Goal: Task Accomplishment & Management: Manage account settings

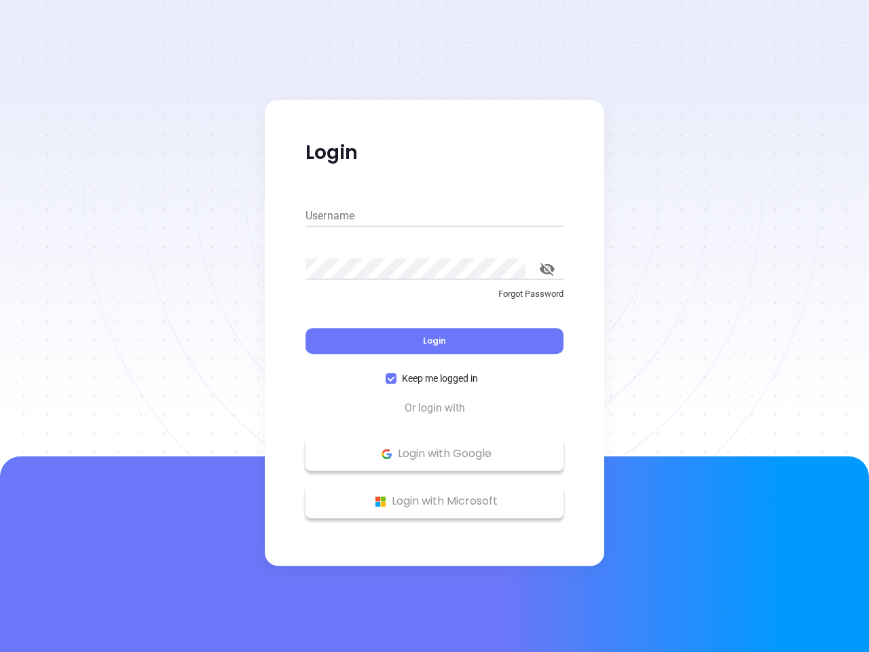
click at [434, 326] on div "Login" at bounding box center [434, 333] width 258 height 42
click at [434, 216] on input "Username" at bounding box center [434, 216] width 258 height 22
click at [547, 269] on icon "toggle password visibility" at bounding box center [547, 269] width 15 height 13
click at [434, 341] on span "Login" at bounding box center [434, 341] width 23 height 12
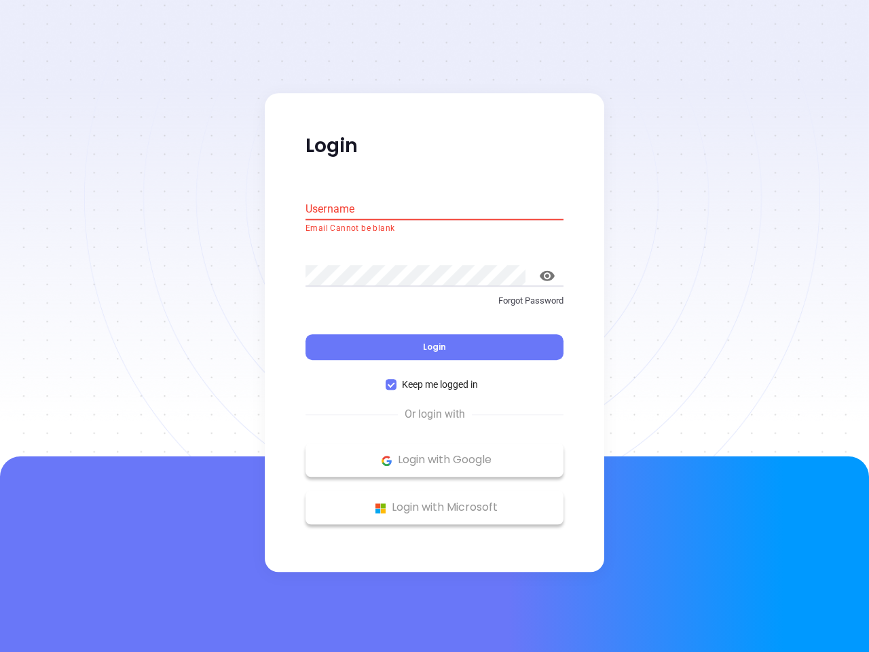
click at [434, 378] on span "Keep me logged in" at bounding box center [439, 384] width 87 height 15
click at [396, 379] on input "Keep me logged in" at bounding box center [390, 384] width 11 height 11
checkbox input "false"
click at [434, 453] on p "Login with Google" at bounding box center [434, 460] width 244 height 20
click at [434, 501] on p "Login with Microsoft" at bounding box center [434, 507] width 244 height 20
